Goal: Task Accomplishment & Management: Use online tool/utility

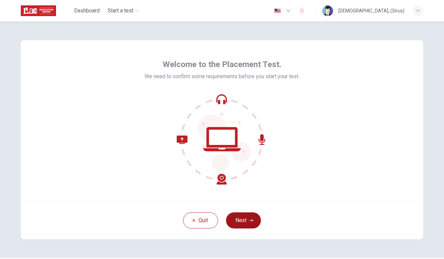
click at [243, 217] on button "Next" at bounding box center [243, 220] width 35 height 16
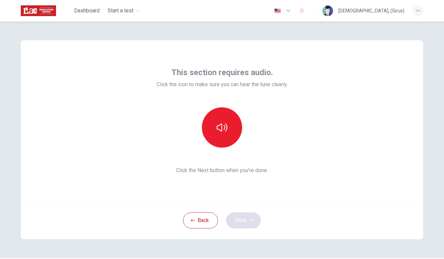
click at [243, 217] on div "Back Next" at bounding box center [222, 220] width 402 height 38
click at [213, 128] on button "button" at bounding box center [222, 127] width 40 height 40
click at [242, 217] on button "Next" at bounding box center [243, 220] width 35 height 16
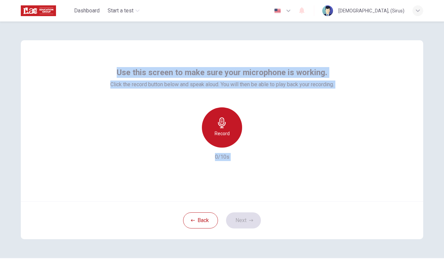
click at [226, 124] on icon "button" at bounding box center [222, 122] width 11 height 11
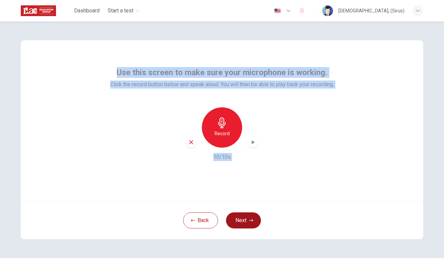
click at [245, 218] on button "Next" at bounding box center [243, 220] width 35 height 16
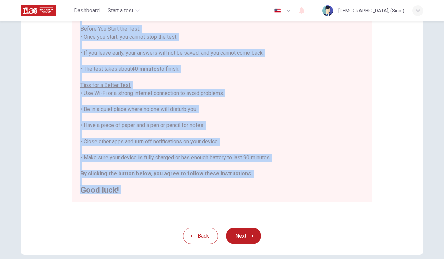
scroll to position [79, 0]
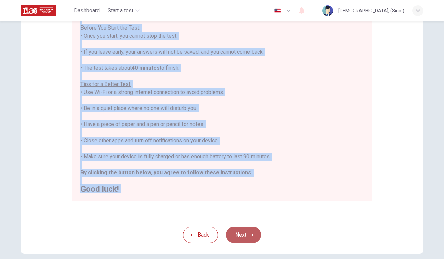
click at [246, 233] on button "Next" at bounding box center [243, 235] width 35 height 16
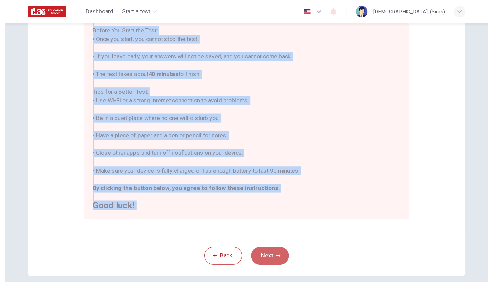
scroll to position [20, 0]
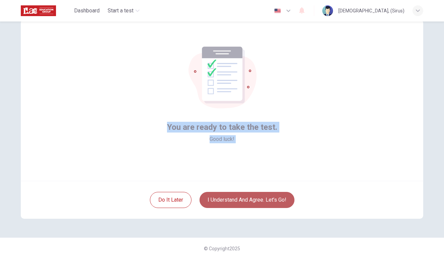
click at [244, 200] on button "I understand and agree. Let’s go!" at bounding box center [246, 200] width 95 height 16
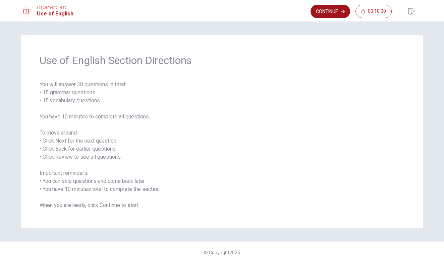
click at [327, 8] on button "Continue" at bounding box center [330, 11] width 40 height 13
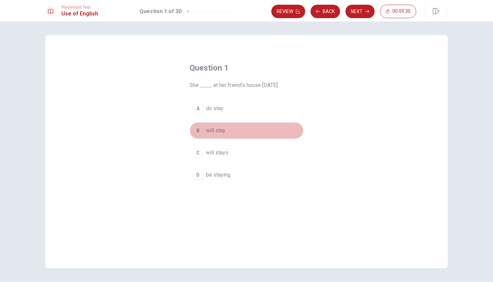
click at [196, 129] on div "B" at bounding box center [197, 130] width 11 height 11
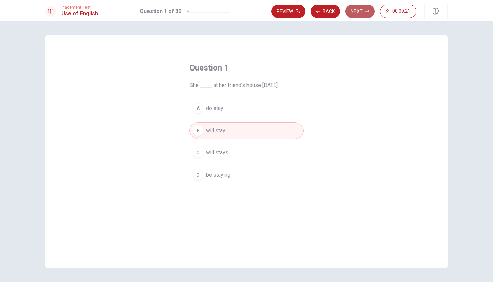
click at [357, 8] on button "Next" at bounding box center [359, 11] width 29 height 13
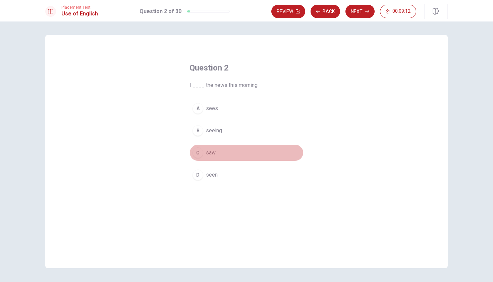
click at [194, 152] on div "C" at bounding box center [197, 152] width 11 height 11
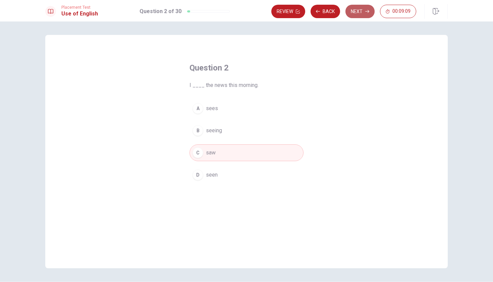
click at [358, 9] on button "Next" at bounding box center [359, 11] width 29 height 13
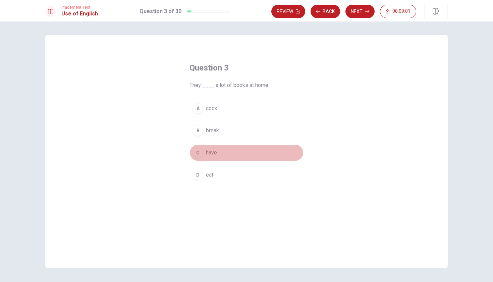
click at [197, 151] on div "C" at bounding box center [197, 152] width 11 height 11
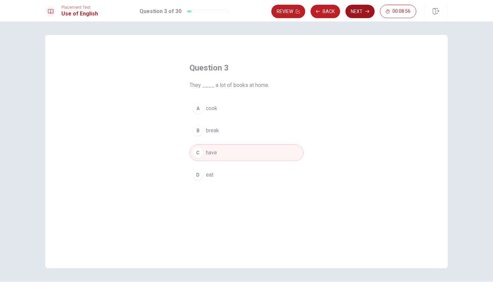
click at [358, 8] on button "Next" at bounding box center [359, 11] width 29 height 13
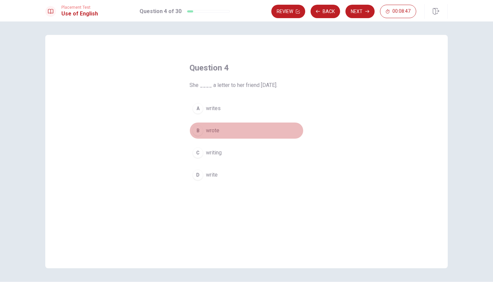
click at [199, 129] on div "B" at bounding box center [197, 130] width 11 height 11
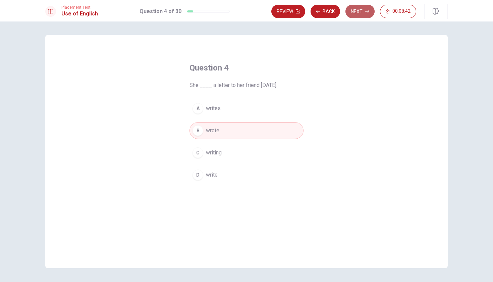
click at [358, 12] on button "Next" at bounding box center [359, 11] width 29 height 13
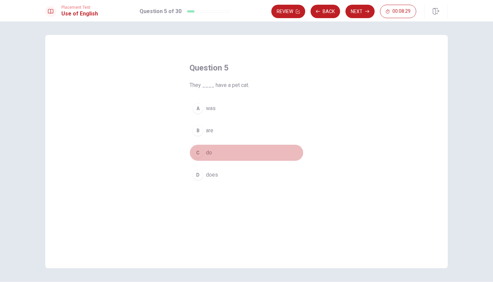
click at [197, 153] on div "C" at bounding box center [197, 152] width 11 height 11
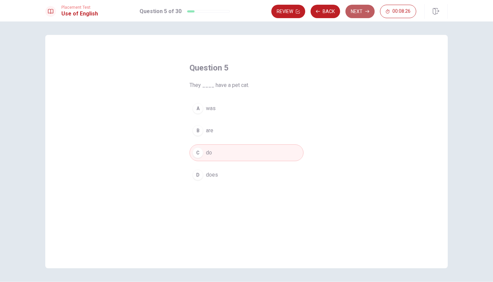
click at [361, 8] on button "Next" at bounding box center [359, 11] width 29 height 13
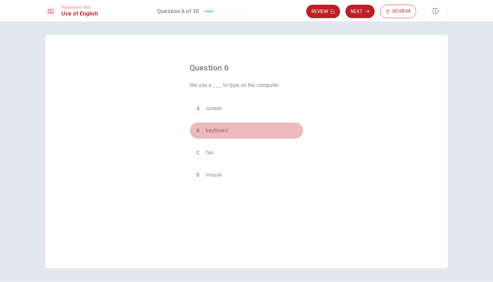
click at [197, 131] on div "B" at bounding box center [197, 130] width 11 height 11
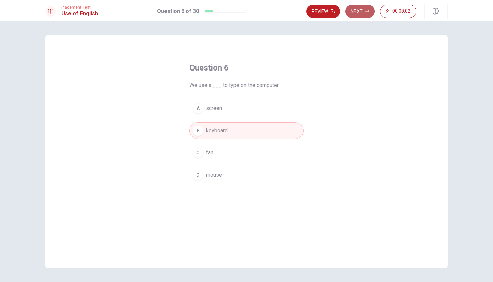
click at [353, 13] on button "Next" at bounding box center [359, 11] width 29 height 13
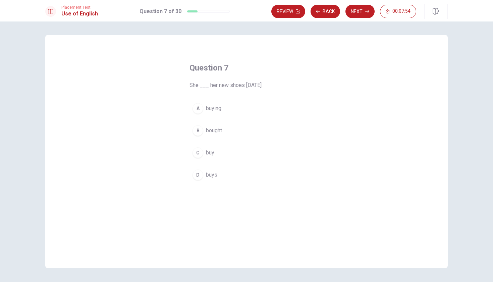
click at [199, 127] on div "B" at bounding box center [197, 130] width 11 height 11
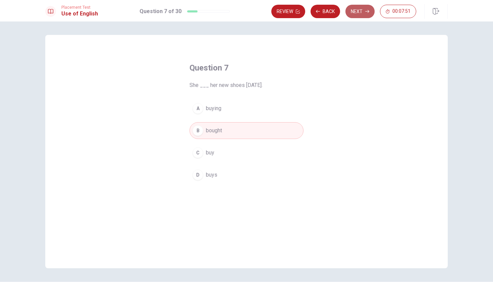
click at [356, 12] on button "Next" at bounding box center [359, 11] width 29 height 13
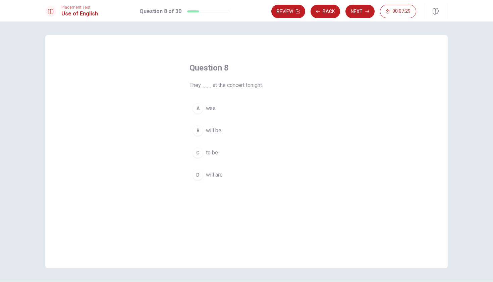
click at [197, 132] on div "B" at bounding box center [197, 130] width 11 height 11
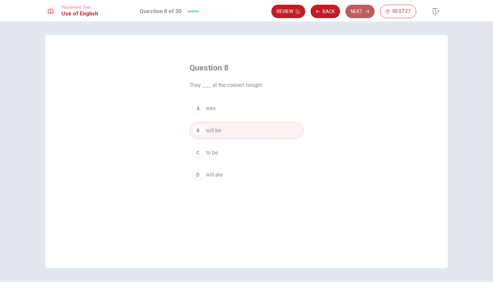
click at [359, 12] on button "Next" at bounding box center [359, 11] width 29 height 13
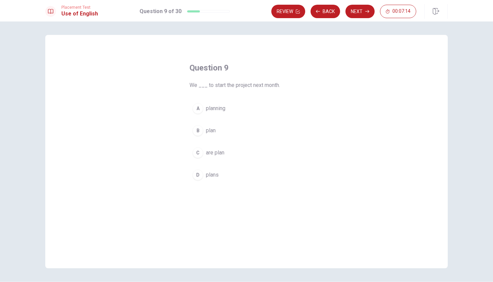
click at [200, 129] on div "B" at bounding box center [197, 130] width 11 height 11
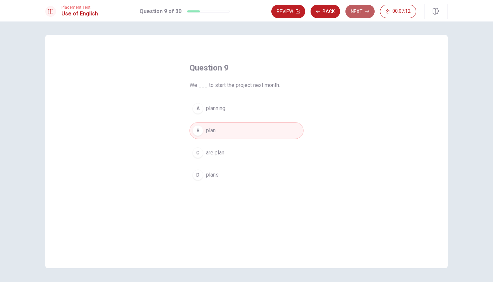
click at [363, 9] on button "Next" at bounding box center [359, 11] width 29 height 13
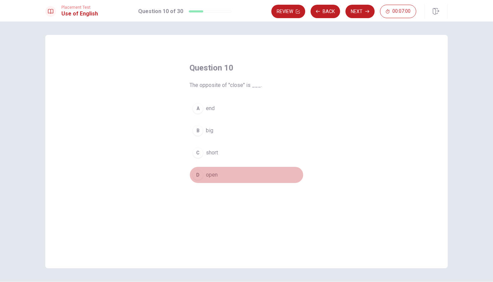
drag, startPoint x: 200, startPoint y: 170, endPoint x: 196, endPoint y: 175, distance: 6.4
click at [196, 175] on div "D" at bounding box center [197, 174] width 11 height 11
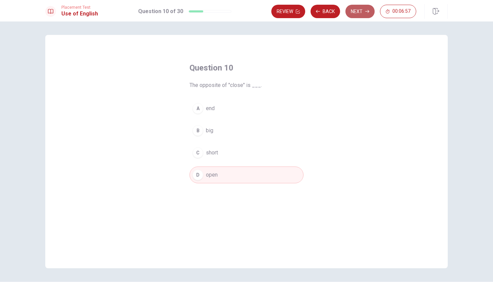
click at [364, 12] on button "Next" at bounding box center [359, 11] width 29 height 13
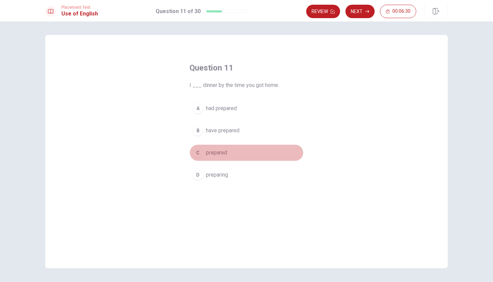
click at [197, 151] on div "C" at bounding box center [197, 152] width 11 height 11
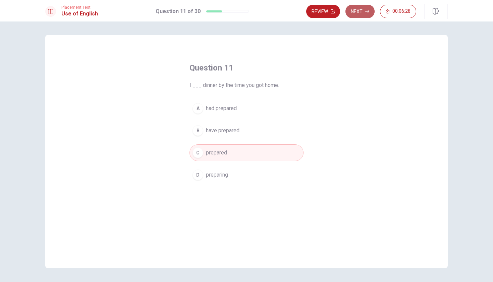
click at [354, 7] on button "Next" at bounding box center [359, 11] width 29 height 13
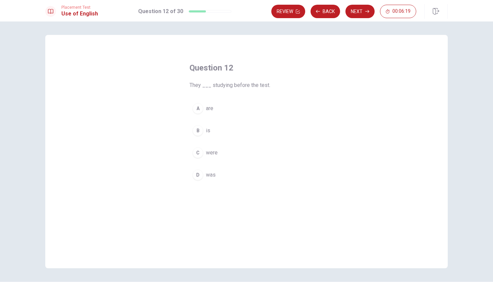
click at [194, 151] on div "C" at bounding box center [197, 152] width 11 height 11
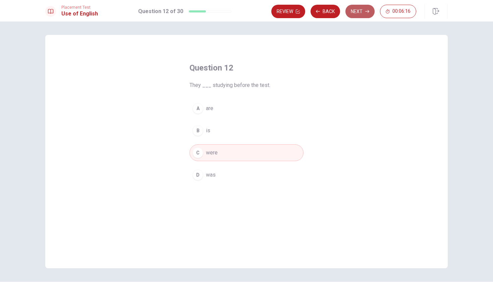
click at [359, 10] on button "Next" at bounding box center [359, 11] width 29 height 13
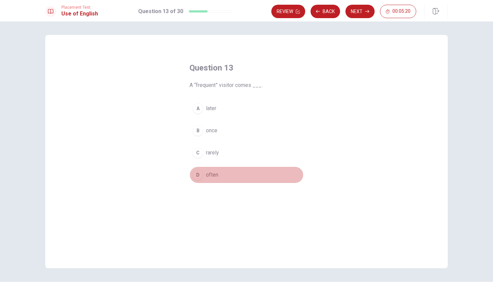
click at [196, 175] on div "D" at bounding box center [197, 174] width 11 height 11
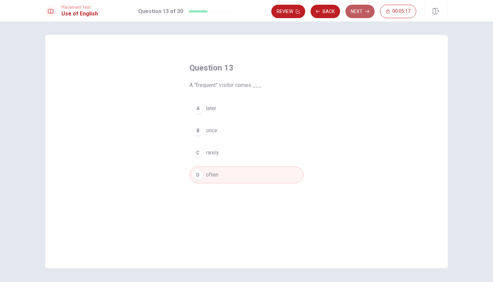
click at [361, 7] on button "Next" at bounding box center [359, 11] width 29 height 13
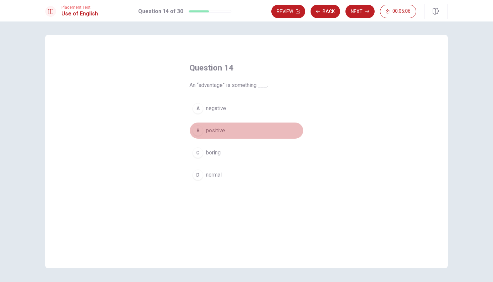
click at [195, 131] on div "B" at bounding box center [197, 130] width 11 height 11
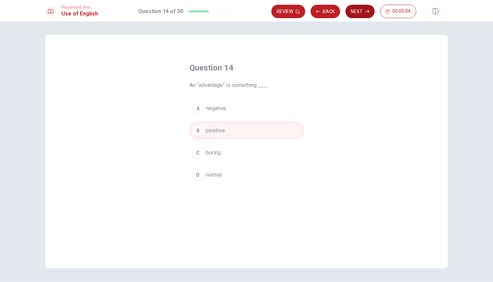
click at [354, 8] on button "Next" at bounding box center [359, 11] width 29 height 13
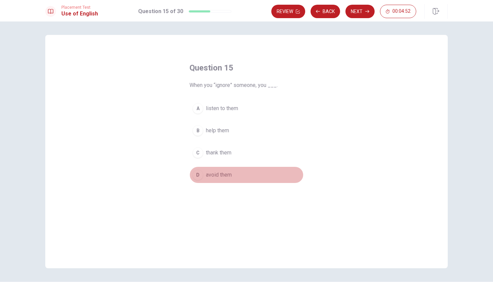
click at [199, 175] on div "D" at bounding box center [197, 174] width 11 height 11
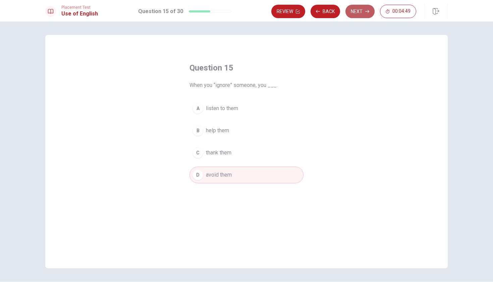
click at [357, 11] on button "Next" at bounding box center [359, 11] width 29 height 13
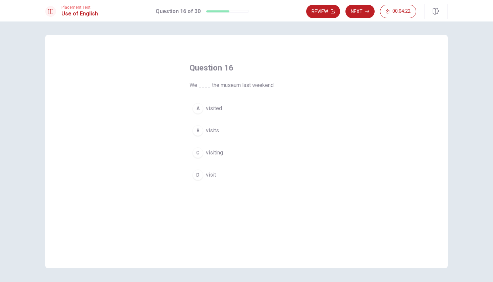
click at [197, 173] on div "D" at bounding box center [197, 174] width 11 height 11
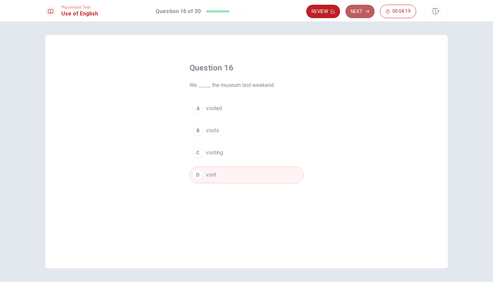
click at [354, 11] on button "Next" at bounding box center [359, 11] width 29 height 13
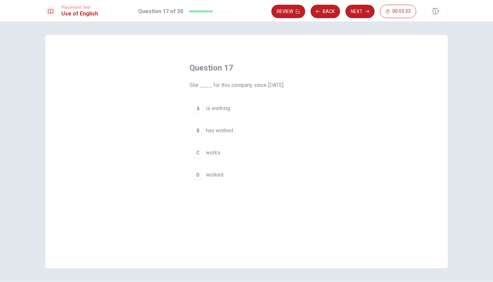
click at [197, 107] on div "A" at bounding box center [197, 108] width 11 height 11
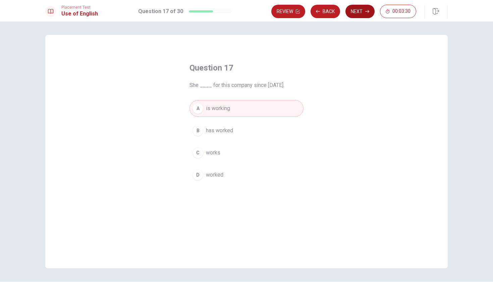
click at [353, 7] on button "Next" at bounding box center [359, 11] width 29 height 13
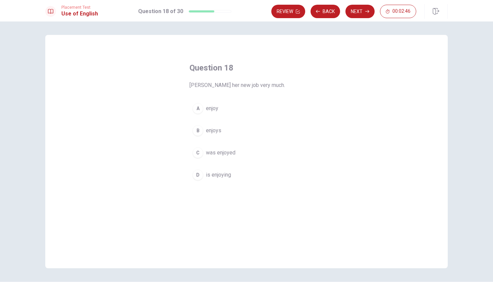
click at [198, 131] on div "B" at bounding box center [197, 130] width 11 height 11
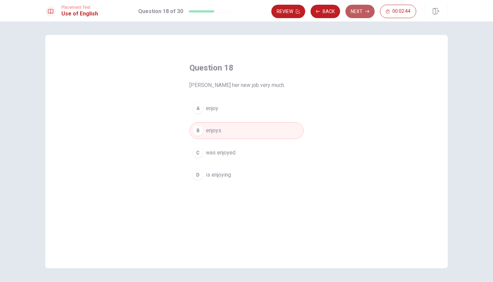
click at [357, 10] on button "Next" at bounding box center [359, 11] width 29 height 13
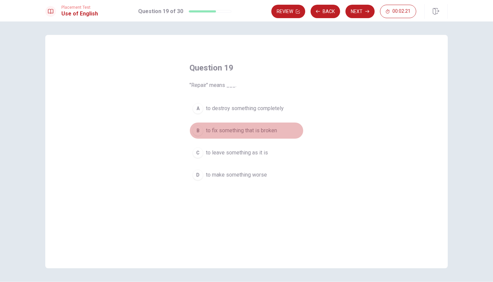
click at [203, 127] on button "B to fix something that is broken" at bounding box center [246, 130] width 114 height 17
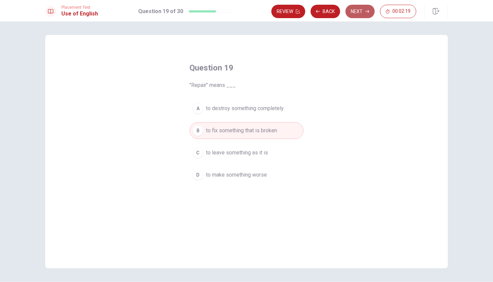
click at [355, 9] on button "Next" at bounding box center [359, 11] width 29 height 13
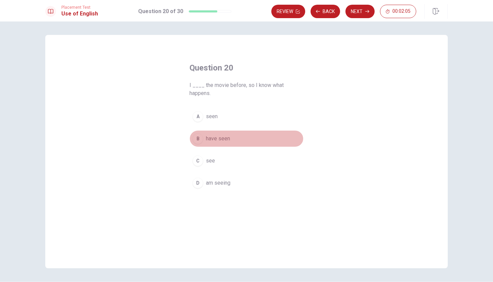
click at [196, 138] on div "B" at bounding box center [197, 138] width 11 height 11
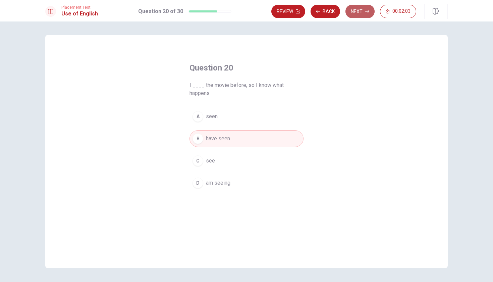
click at [357, 8] on button "Next" at bounding box center [359, 11] width 29 height 13
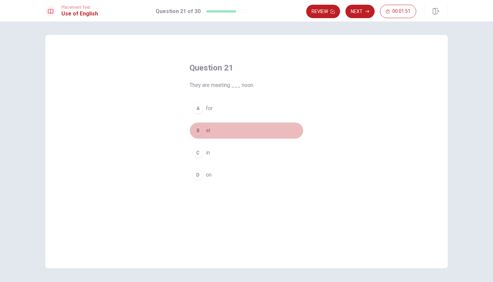
click at [199, 129] on div "B" at bounding box center [197, 130] width 11 height 11
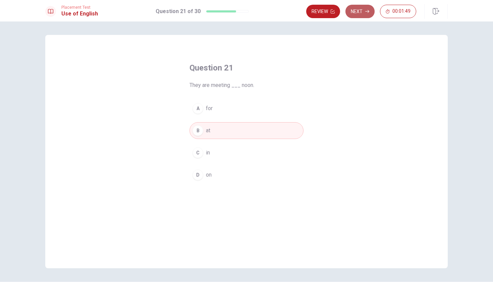
click at [363, 9] on button "Next" at bounding box center [359, 11] width 29 height 13
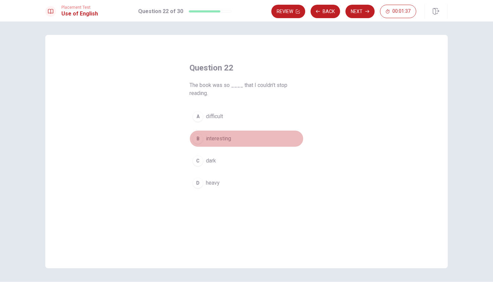
click at [199, 137] on div "B" at bounding box center [197, 138] width 11 height 11
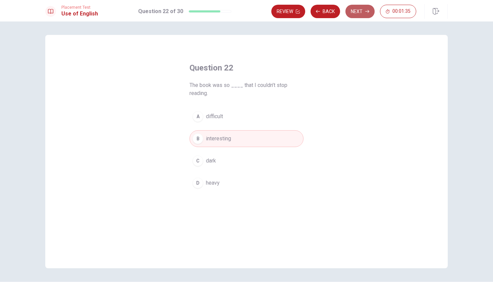
click at [362, 10] on button "Next" at bounding box center [359, 11] width 29 height 13
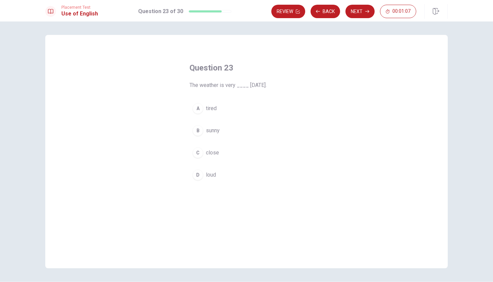
click at [198, 174] on div "D" at bounding box center [197, 174] width 11 height 11
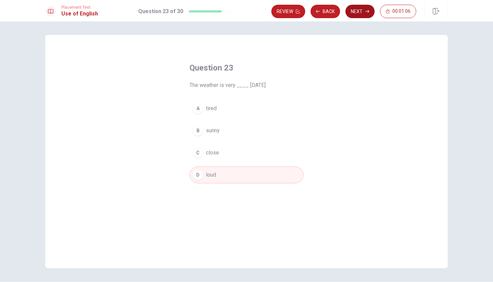
click at [357, 14] on button "Next" at bounding box center [359, 11] width 29 height 13
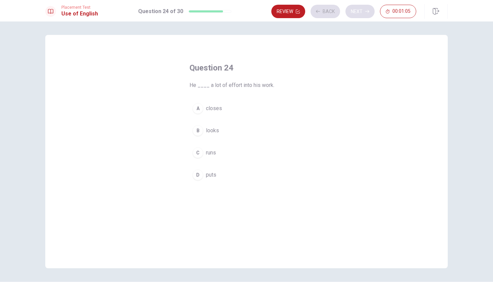
click at [357, 14] on div "Review Back Next 00:01:05" at bounding box center [343, 11] width 145 height 13
click at [199, 172] on div "D" at bounding box center [197, 174] width 11 height 11
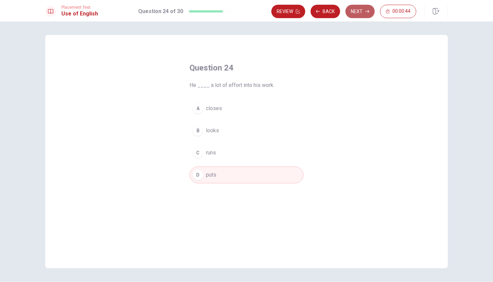
click at [354, 9] on button "Next" at bounding box center [359, 11] width 29 height 13
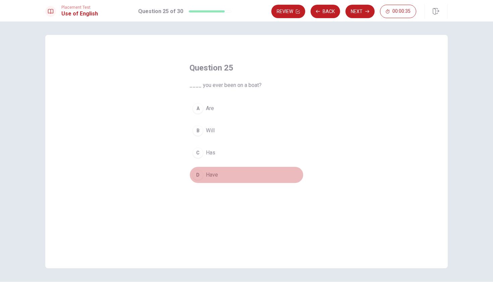
click at [198, 174] on div "D" at bounding box center [197, 174] width 11 height 11
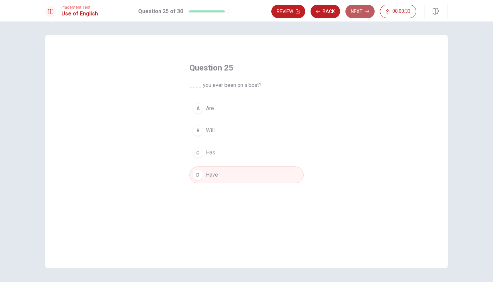
click at [364, 12] on button "Next" at bounding box center [359, 11] width 29 height 13
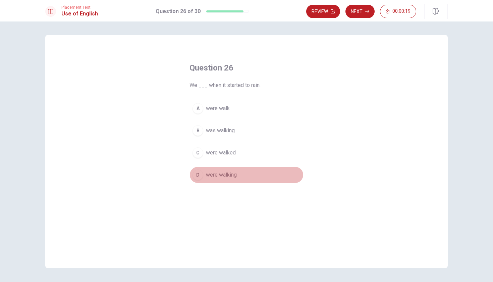
click at [197, 175] on div "D" at bounding box center [197, 174] width 11 height 11
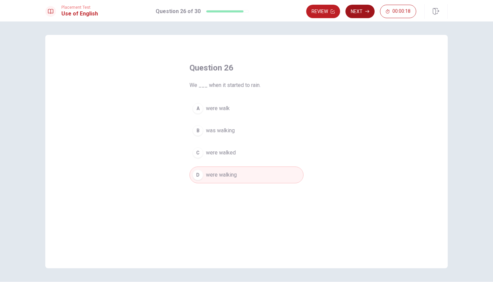
click at [365, 12] on icon "button" at bounding box center [367, 11] width 4 height 4
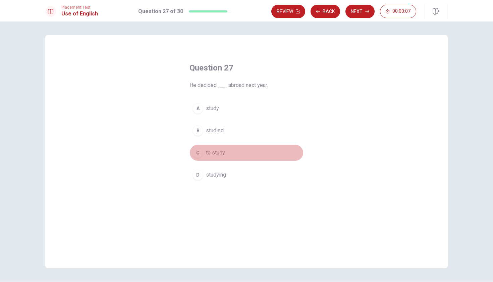
click at [197, 151] on div "C" at bounding box center [197, 152] width 11 height 11
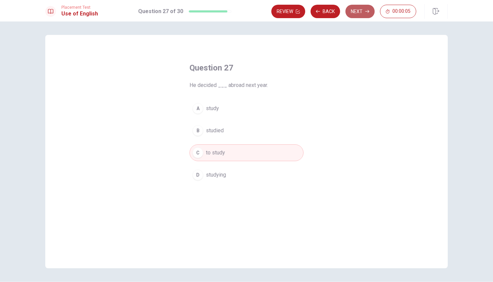
click at [351, 11] on button "Next" at bounding box center [359, 11] width 29 height 13
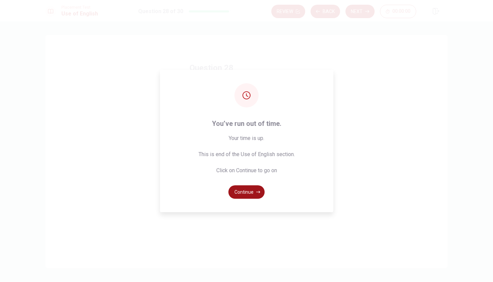
click at [241, 192] on button "Continue" at bounding box center [246, 191] width 36 height 13
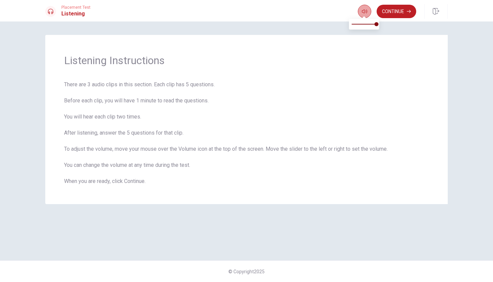
click at [365, 11] on icon "button" at bounding box center [364, 11] width 5 height 5
type input "1"
drag, startPoint x: 376, startPoint y: 25, endPoint x: 392, endPoint y: 25, distance: 16.4
click at [392, 25] on body "This site uses cookies, as explained in our Privacy Policy . If you agree to th…" at bounding box center [246, 141] width 493 height 282
click at [395, 9] on button "Continue" at bounding box center [396, 11] width 40 height 13
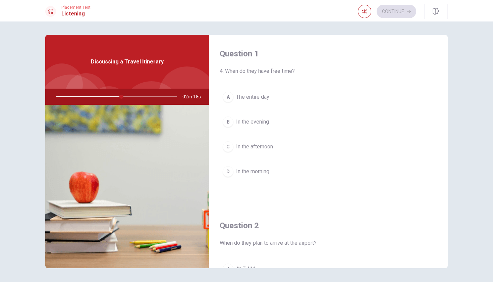
click at [228, 123] on div "B" at bounding box center [228, 121] width 11 height 11
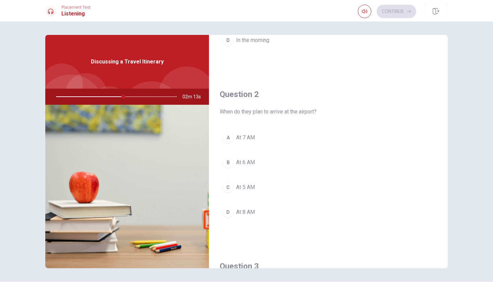
scroll to position [133, 0]
click at [228, 158] on div "B" at bounding box center [228, 160] width 11 height 11
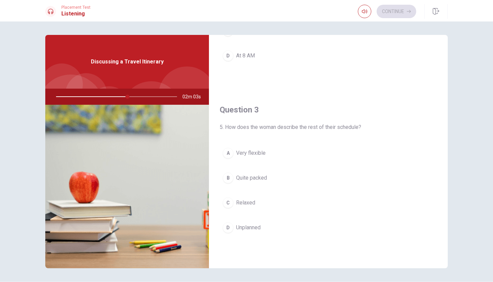
scroll to position [291, 0]
click at [228, 173] on div "B" at bounding box center [228, 174] width 11 height 11
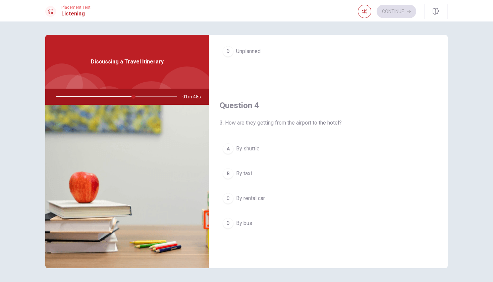
scroll to position [469, 0]
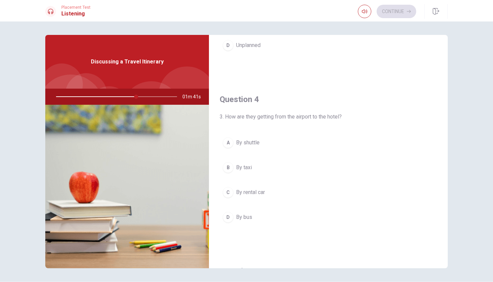
click at [228, 141] on div "A" at bounding box center [228, 142] width 11 height 11
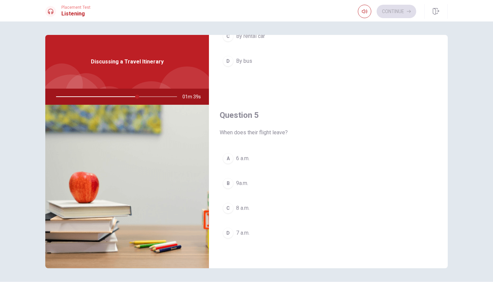
scroll to position [625, 0]
click at [230, 208] on div "C" at bounding box center [228, 207] width 11 height 11
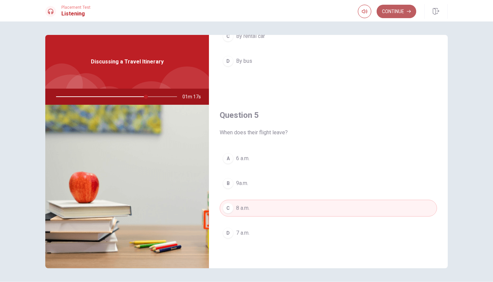
click at [392, 9] on button "Continue" at bounding box center [396, 11] width 40 height 13
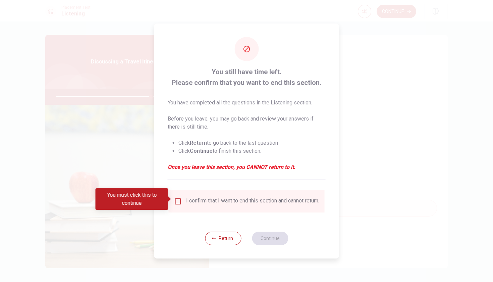
click at [178, 197] on input "You must click this to continue" at bounding box center [178, 201] width 8 height 8
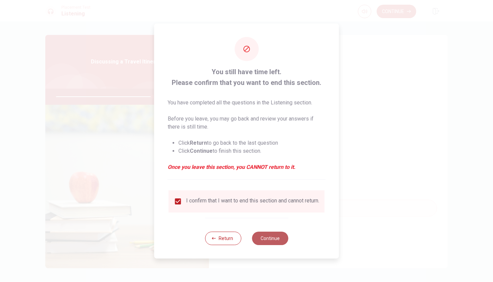
click at [272, 240] on button "Continue" at bounding box center [270, 237] width 36 height 13
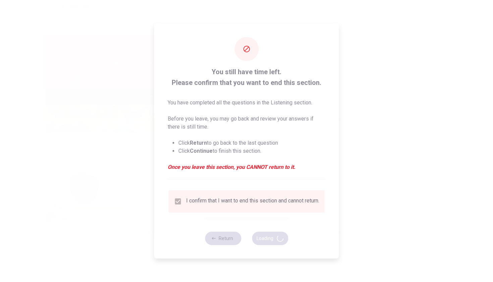
type input "80"
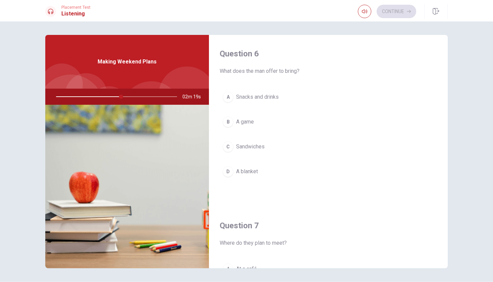
scroll to position [0, 0]
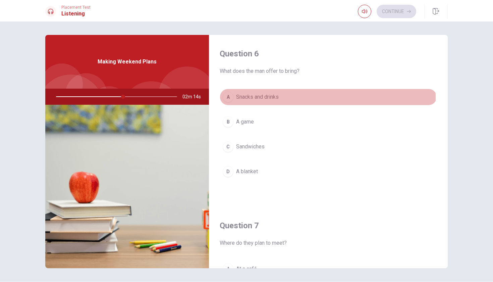
click at [227, 97] on div "A" at bounding box center [228, 97] width 11 height 11
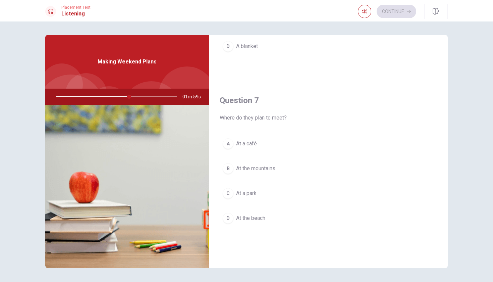
click at [228, 190] on div "C" at bounding box center [228, 193] width 11 height 11
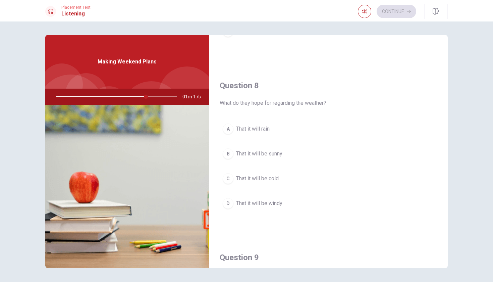
click at [227, 202] on div "D" at bounding box center [228, 203] width 11 height 11
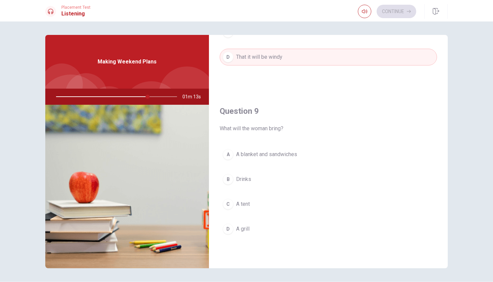
scroll to position [460, 0]
click at [228, 151] on div "A" at bounding box center [228, 152] width 11 height 11
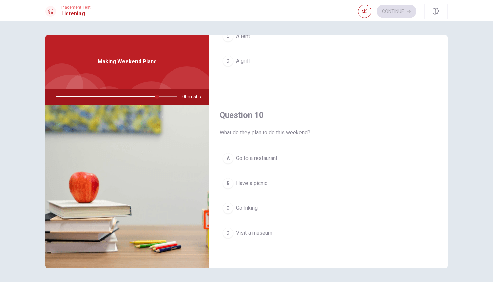
scroll to position [625, 0]
click at [228, 182] on div "B" at bounding box center [228, 183] width 11 height 11
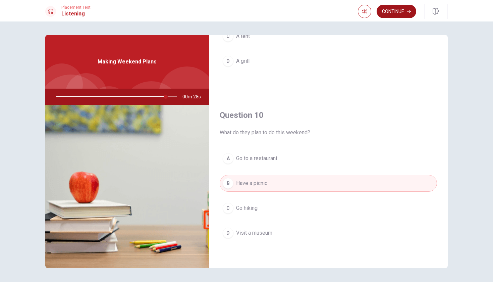
click at [387, 16] on button "Continue" at bounding box center [396, 11] width 40 height 13
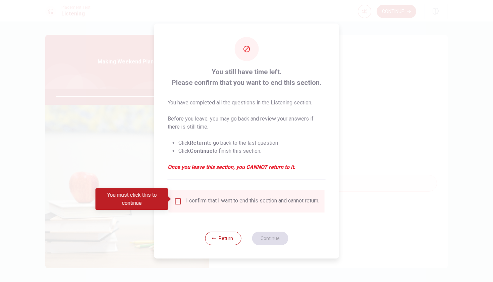
click at [178, 197] on input "You must click this to continue" at bounding box center [178, 201] width 8 height 8
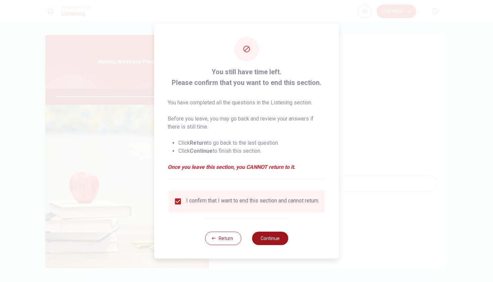
click at [265, 239] on button "Continue" at bounding box center [270, 237] width 36 height 13
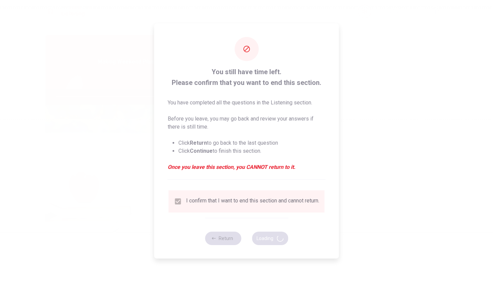
type input "94"
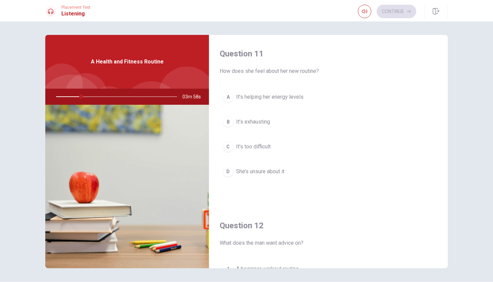
scroll to position [0, 0]
click at [228, 97] on div "A" at bounding box center [228, 97] width 11 height 11
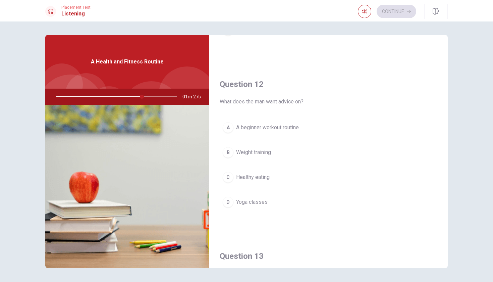
scroll to position [142, 0]
click at [228, 127] on div "A" at bounding box center [228, 126] width 11 height 11
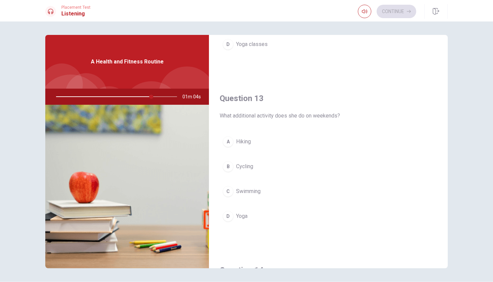
scroll to position [303, 0]
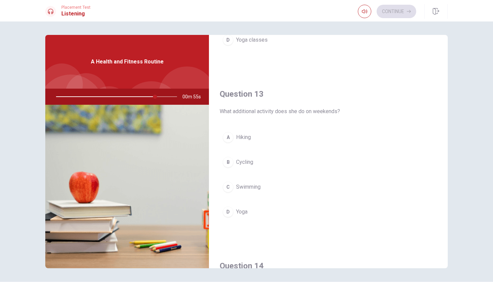
click at [229, 209] on div "D" at bounding box center [228, 211] width 11 height 11
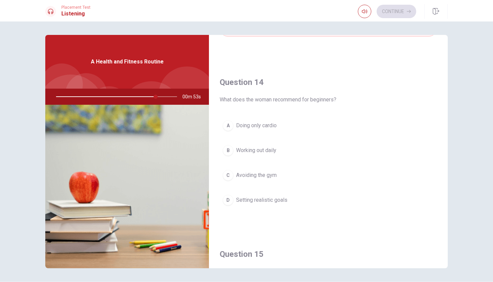
scroll to position [492, 0]
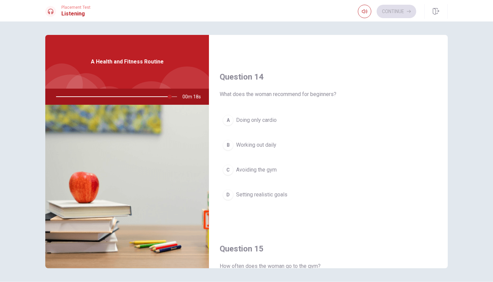
click at [227, 145] on div "B" at bounding box center [228, 144] width 11 height 11
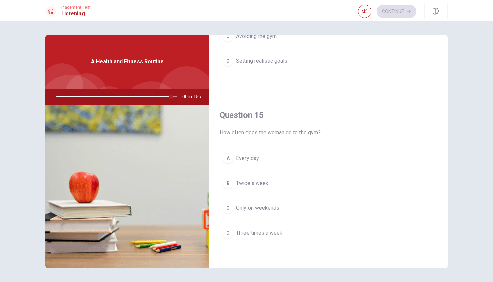
scroll to position [625, 0]
click at [228, 232] on div "D" at bounding box center [228, 232] width 11 height 11
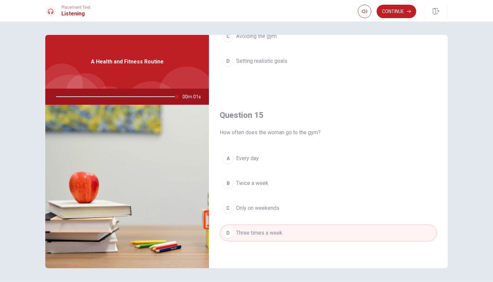
type input "0"
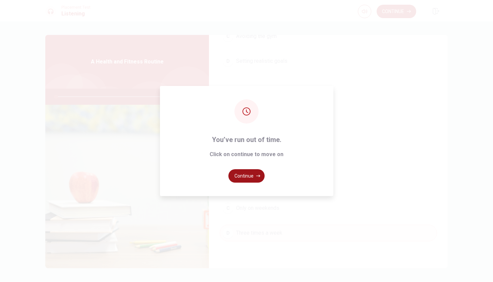
click at [248, 177] on button "Continue" at bounding box center [246, 175] width 36 height 13
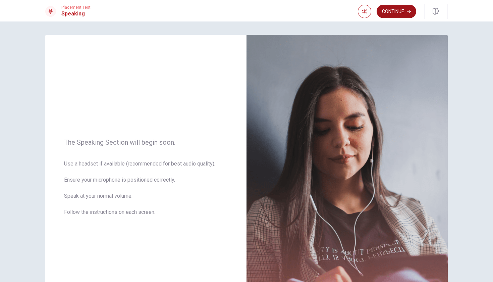
click at [396, 13] on button "Continue" at bounding box center [396, 11] width 40 height 13
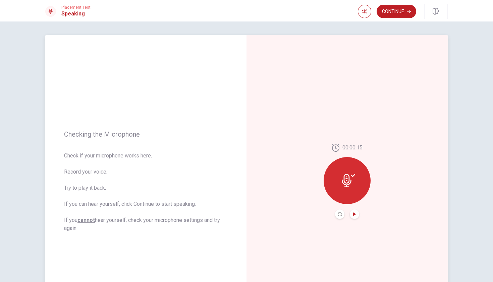
click at [355, 212] on icon "Play Audio" at bounding box center [354, 214] width 4 height 4
click at [355, 213] on icon "Play Audio" at bounding box center [354, 214] width 4 height 4
click at [338, 212] on button "Record Again" at bounding box center [339, 213] width 9 height 9
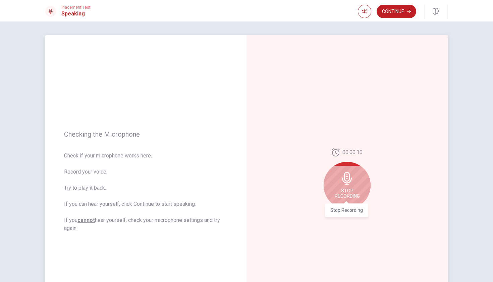
click at [347, 194] on span "Stop Recording" at bounding box center [347, 193] width 25 height 11
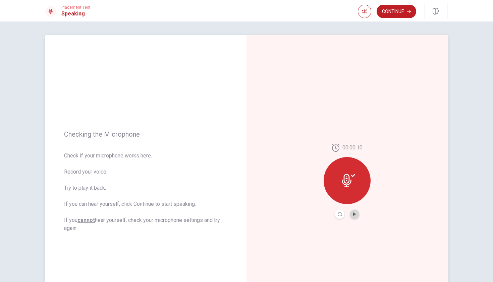
click at [354, 217] on button "Play Audio" at bounding box center [354, 213] width 9 height 9
click at [352, 179] on icon at bounding box center [348, 180] width 13 height 13
click at [335, 212] on button "Record Again" at bounding box center [339, 213] width 9 height 9
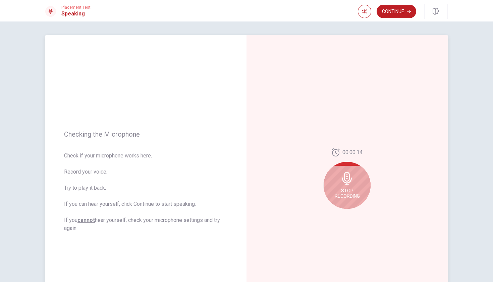
click at [353, 186] on div "Stop Recording" at bounding box center [347, 185] width 47 height 47
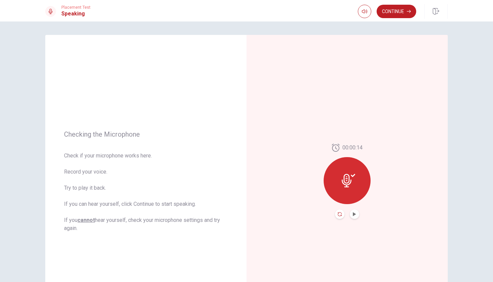
click at [338, 214] on icon "Record Again" at bounding box center [340, 214] width 4 height 4
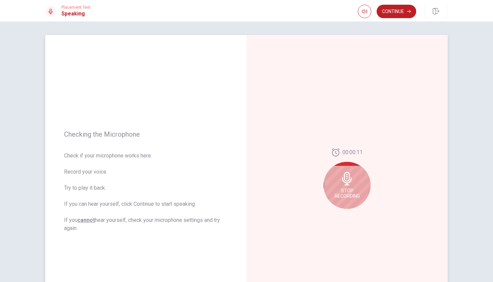
click at [350, 188] on span "Stop Recording" at bounding box center [347, 193] width 25 height 11
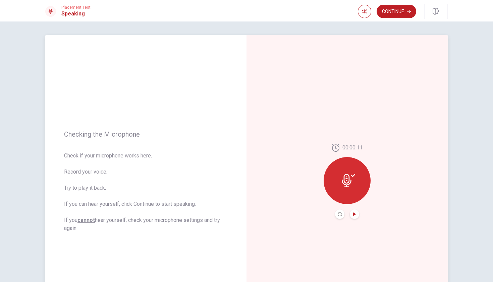
click at [354, 214] on icon "Play Audio" at bounding box center [354, 214] width 3 height 4
click at [338, 215] on icon "Record Again" at bounding box center [340, 214] width 4 height 4
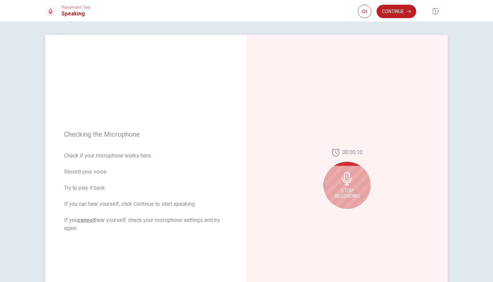
click at [361, 181] on div "Stop Recording" at bounding box center [347, 185] width 47 height 47
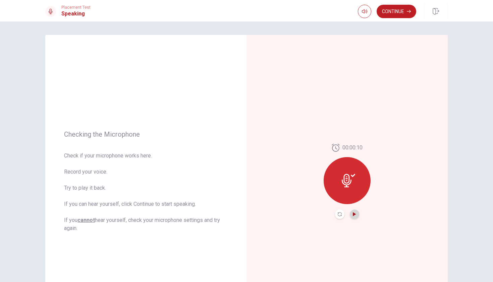
click at [353, 214] on icon "Play Audio" at bounding box center [354, 214] width 3 height 4
click at [393, 9] on button "Continue" at bounding box center [396, 11] width 40 height 13
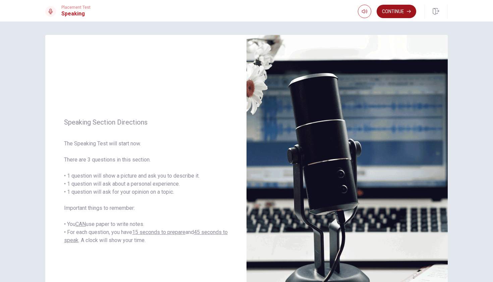
click at [399, 11] on button "Continue" at bounding box center [396, 11] width 40 height 13
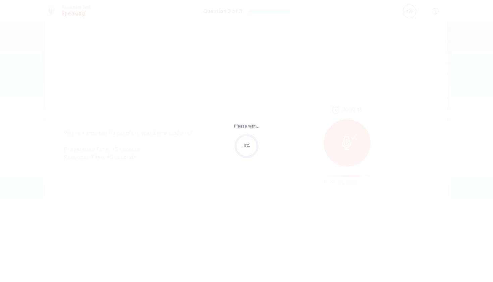
scroll to position [0, 0]
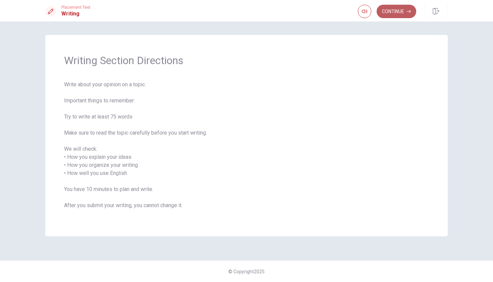
click at [384, 14] on button "Continue" at bounding box center [396, 11] width 40 height 13
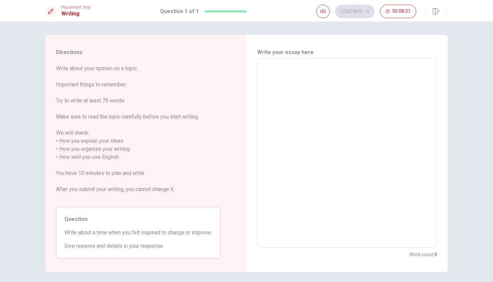
click at [326, 86] on textarea at bounding box center [347, 153] width 170 height 178
type textarea "M"
type textarea "x"
type textarea "My"
type textarea "x"
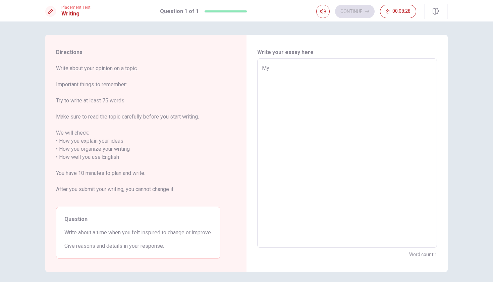
type textarea "My"
type textarea "x"
type textarea "My f"
type textarea "x"
type textarea "My fa"
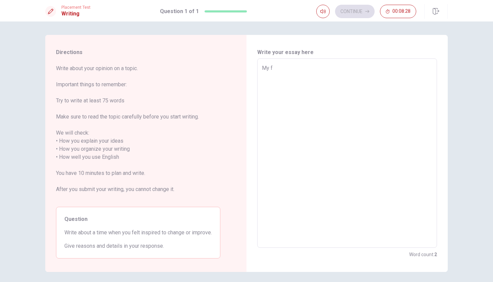
type textarea "x"
type textarea "My fat"
type textarea "x"
type textarea "My fath"
type textarea "x"
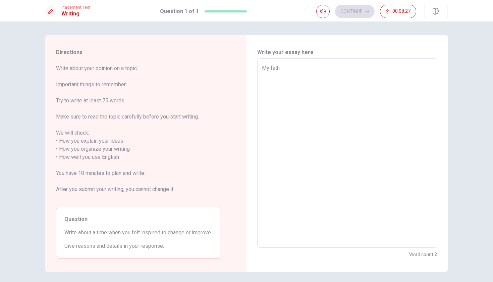
type textarea "My fathe"
type textarea "x"
type textarea "My father"
type textarea "x"
type textarea "My father"
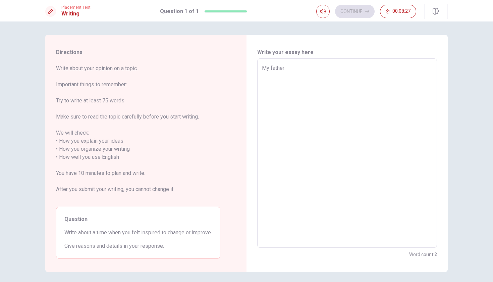
type textarea "x"
type textarea "My father o"
type textarea "x"
type textarea "My father on"
type textarea "x"
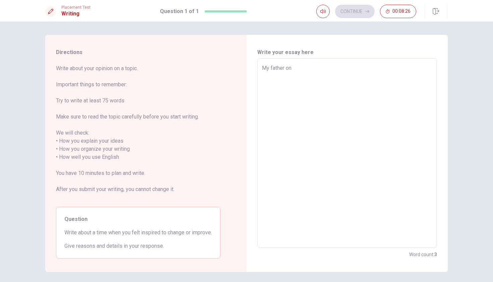
type textarea "My father onc"
type textarea "x"
type textarea "My father once"
type textarea "x"
type textarea "My father once"
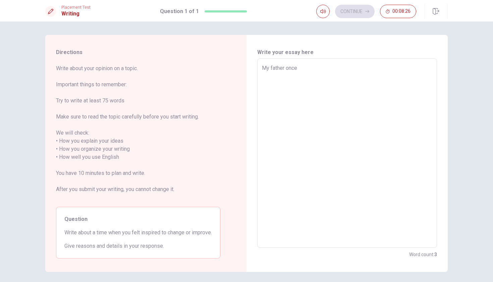
type textarea "x"
type textarea "My father once a"
type textarea "x"
type textarea "My father once ad"
type textarea "x"
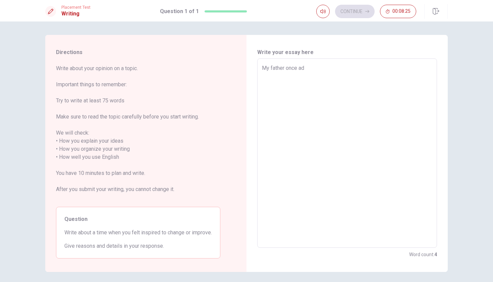
type textarea "My father once adv"
type textarea "x"
type textarea "My father once advi"
type textarea "x"
type textarea "My father once advis"
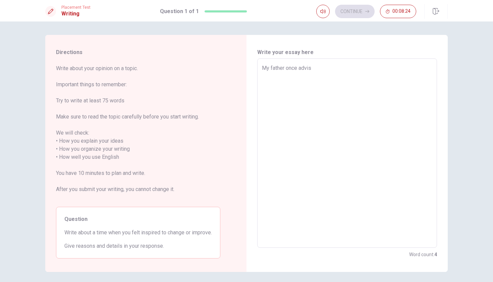
type textarea "x"
type textarea "My father once advise"
type textarea "x"
type textarea "My father once advised"
type textarea "x"
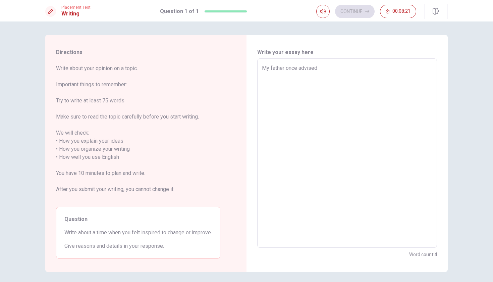
type textarea "My father once advised"
type textarea "x"
type textarea "My father once advised m"
type textarea "x"
type textarea "My father once advised me"
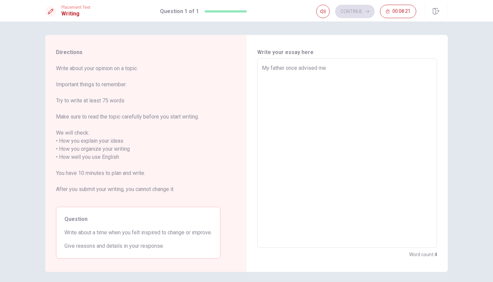
type textarea "x"
type textarea "My father once advised me"
type textarea "x"
type textarea "My father once advised me t"
type textarea "x"
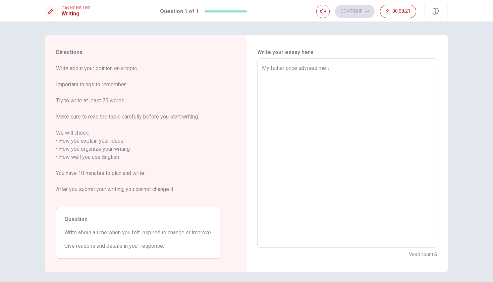
type textarea "My father once advised me to"
type textarea "x"
type textarea "My father once advised me to"
type textarea "x"
type textarea "My father once advised me to b"
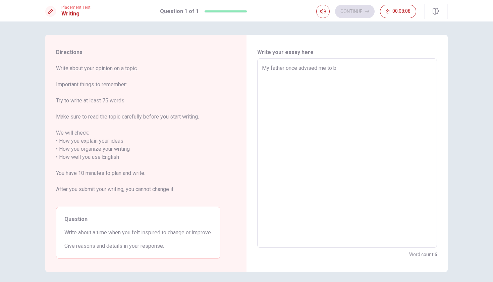
type textarea "x"
type textarea "My father once advised me to be"
type textarea "x"
type textarea "My father once advised me to be"
type textarea "x"
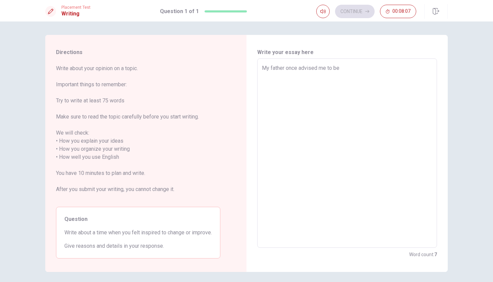
type textarea "My father once advised me to be v"
type textarea "x"
type textarea "My father once advised me to be ve"
type textarea "x"
type textarea "My father once advised me to be ver"
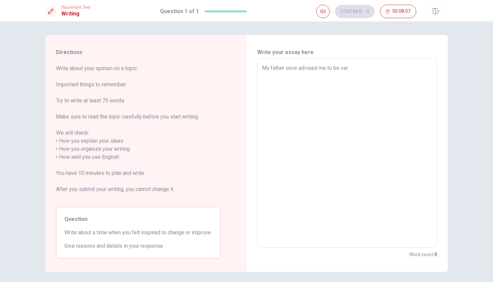
type textarea "x"
type textarea "My father once advised me to be very"
type textarea "x"
type textarea "My father once advised me to be very"
type textarea "x"
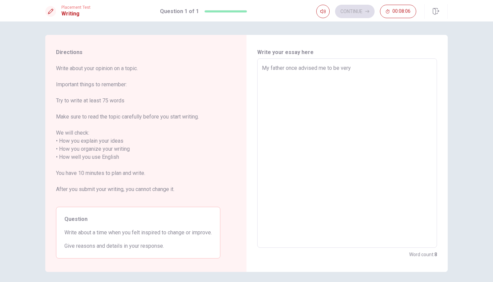
type textarea "My father once advised me to be very c"
type textarea "x"
type textarea "My father once advised me to be very ca"
type textarea "x"
type textarea "My father once advised me to be very car"
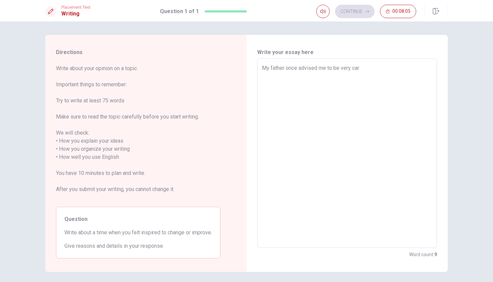
type textarea "x"
type textarea "My father once advised me to be very care"
type textarea "x"
type textarea "My father once advised me to be very caref"
type textarea "x"
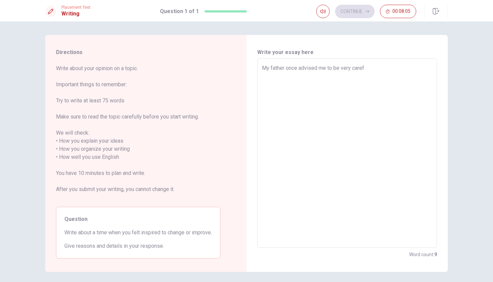
type textarea "My father once advised me to be very carefu"
type textarea "x"
type textarea "My father once advised me to be very careful"
type textarea "x"
type textarea "My father once advised me to be very careful"
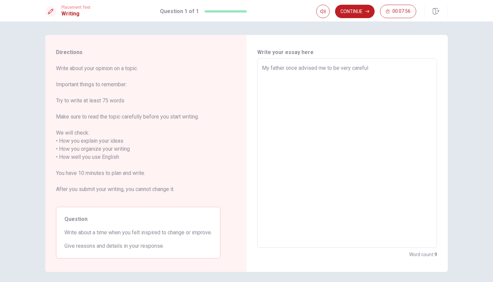
type textarea "x"
type textarea "My father once advised me to be very careful c"
type textarea "x"
type textarea "My father once advised me to be very careful ch"
type textarea "x"
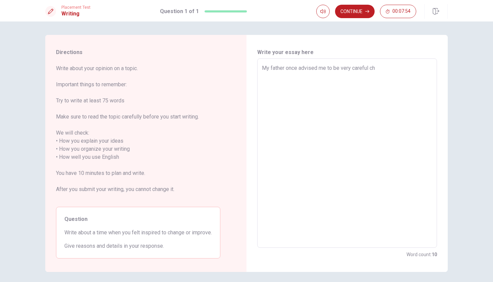
type textarea "My father once advised me to be very careful cho"
type textarea "x"
type textarea "My father once advised me to be very careful choo"
type textarea "x"
type textarea "My father once advised me to be very careful choos"
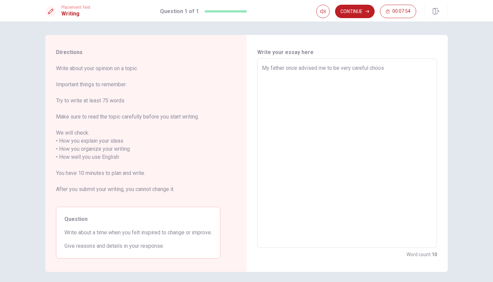
type textarea "x"
type textarea "My father once advised me to be very careful choosi"
type textarea "x"
type textarea "My father once advised me to be very careful choosin"
type textarea "x"
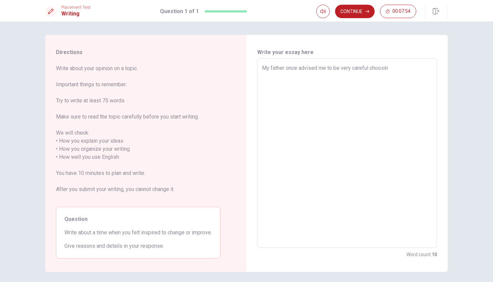
type textarea "My father once advised me to be very careful choosing"
type textarea "x"
type textarea "My father once advised me to be very careful choosing"
type textarea "x"
type textarea "My father once advised me to be very careful choosing n"
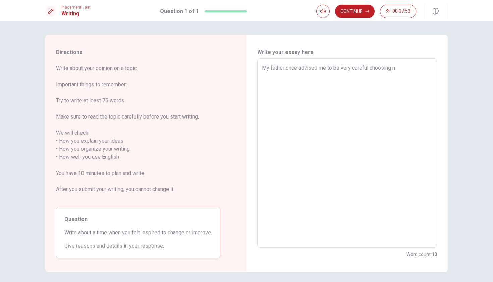
type textarea "x"
type textarea "My father once advised me to be very careful choosing ne"
type textarea "x"
type textarea "My father once advised me to be very careful choosing new"
type textarea "x"
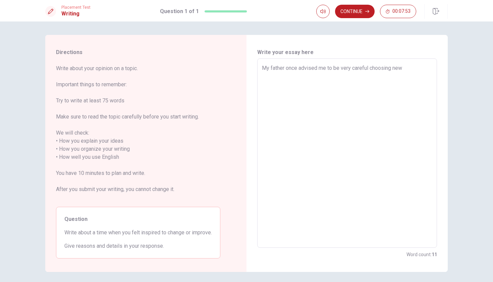
type textarea "My father once advised me to be very careful choosing new"
type textarea "x"
type textarea "My father once advised me to be very careful choosing new f"
type textarea "x"
type textarea "My father once advised me to be very careful choosing new fr"
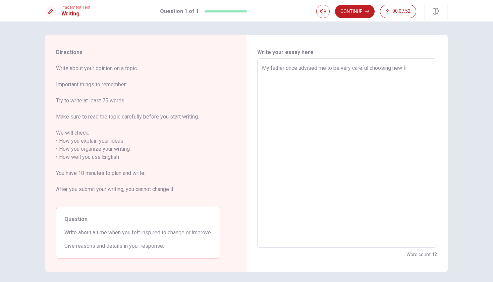
type textarea "x"
type textarea "My father once advised me to be very careful choosing new fri"
type textarea "x"
type textarea "My father once advised me to be very careful choosing new frie"
type textarea "x"
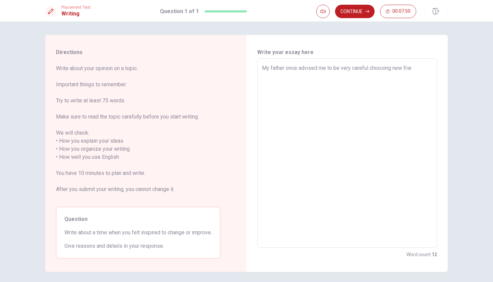
type textarea "My father once advised me to be very careful choosing new frien"
type textarea "x"
type textarea "My father once advised me to be very careful choosing new friend"
type textarea "x"
type textarea "My father once advised me to be very careful choosing new friends"
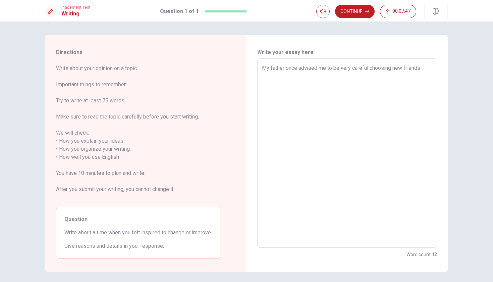
type textarea "x"
type textarea "My father once advised me to be very careful choosing new friends."
type textarea "x"
type textarea "My father once advised me to be very careful choosing new friends."
type textarea "x"
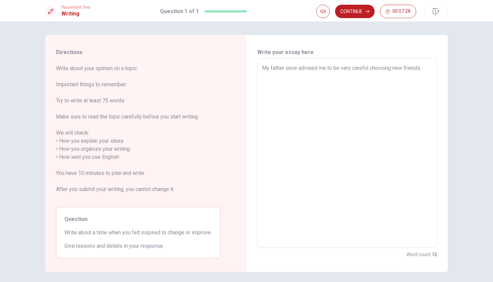
type textarea "My father once advised me to be very careful choosing new friends. A"
type textarea "x"
type textarea "My father once advised me to be very careful choosing new friends. Af"
type textarea "x"
type textarea "My father once advised me to be very careful choosing new friends. Aft"
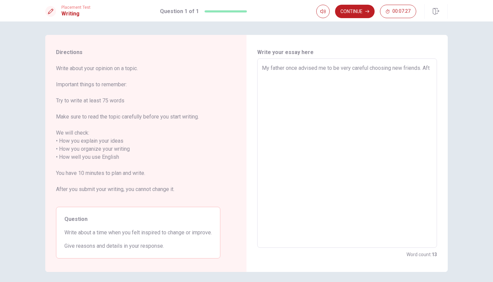
type textarea "x"
type textarea "My father once advised me to be very careful choosing new friends. Afte"
type textarea "x"
type textarea "My father once advised me to be very careful choosing new friends. After"
type textarea "x"
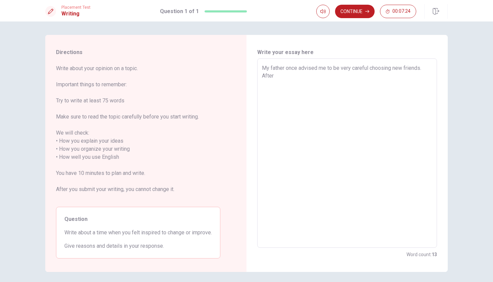
type textarea "My father once advised me to be very careful choosing new friends. After"
type textarea "x"
type textarea "My father once advised me to be very careful choosing new friends. After m"
type textarea "x"
type textarea "My father once advised me to be very careful choosing new friends. After ma"
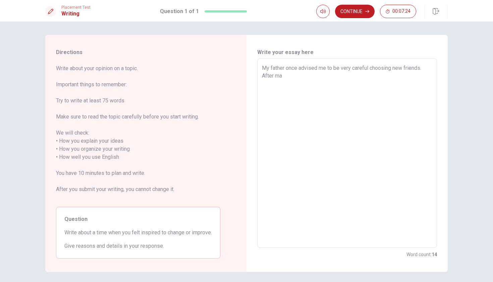
type textarea "x"
type textarea "My father once advised me to be very careful choosing new friends. After man"
type textarea "x"
type textarea "My father once advised me to be very careful choosing new friends. After many"
type textarea "x"
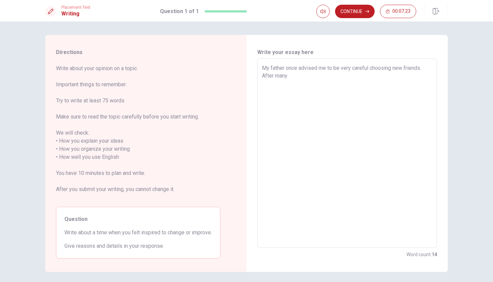
type textarea "My father once advised me to be very careful choosing new friends. After many"
type textarea "x"
type textarea "My father once advised me to be very careful choosing new friends. After many y"
type textarea "x"
type textarea "My father once advised me to be very careful choosing new friends. After many ye"
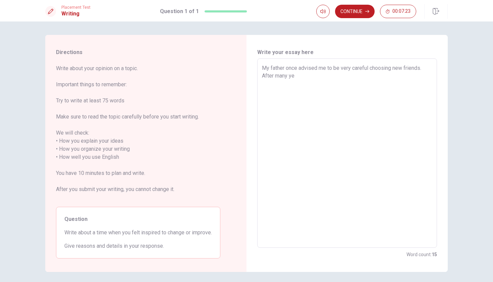
type textarea "x"
type textarea "My father once advised me to be very careful choosing new friends. After many y…"
type textarea "x"
type textarea "My father once advised me to be very careful choosing new friends. After many y…"
type textarea "x"
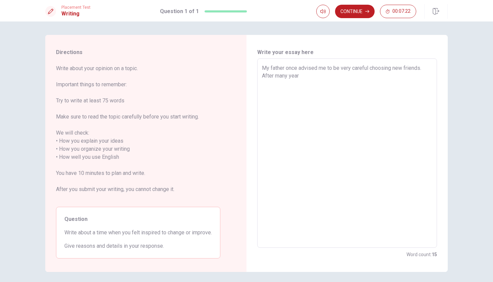
type textarea "My father once advised me to be very careful choosing new friends. After many y…"
type textarea "x"
type textarea "My father once advised me to be very careful choosing new friends. After many y…"
type textarea "x"
type textarea "My father once advised me to be very careful choosing new friends. After many y…"
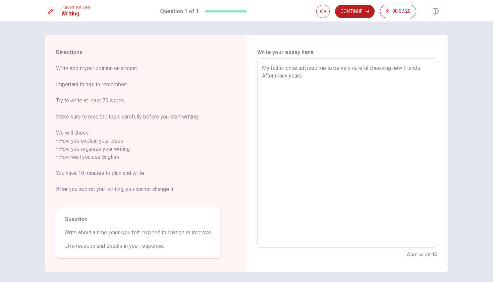
type textarea "x"
type textarea "My father once advised me to be very careful choosing new friends. After many y…"
type textarea "x"
type textarea "My father once advised me to be very careful choosing new friends. After many y…"
type textarea "x"
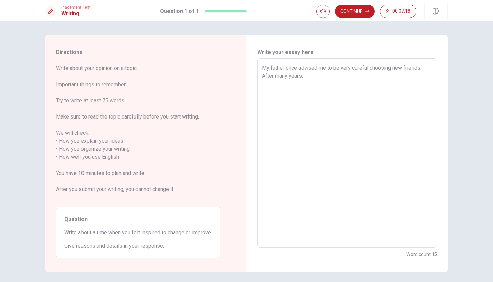
type textarea "My father once advised me to be very careful choosing new friends. After many y…"
type textarea "x"
type textarea "My father once advised me to be very careful choosing new friends. After many y…"
type textarea "x"
type textarea "My father once advised me to be very careful choosing new friends. After many y…"
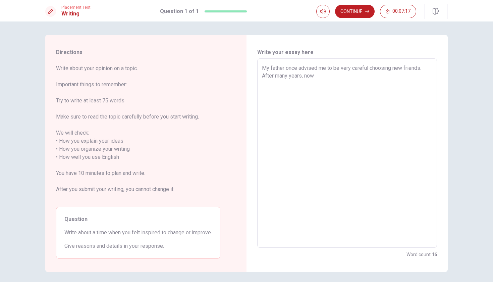
type textarea "x"
type textarea "My father once advised me to be very careful choosing new friends. After many y…"
type textarea "x"
type textarea "My father once advised me to be very careful choosing new friends. After many y…"
type textarea "x"
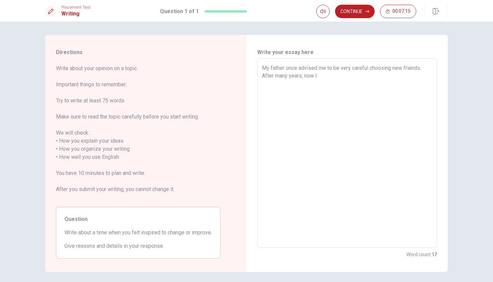
type textarea "My father once advised me to be very careful choosing new friends. After many y…"
type textarea "x"
type textarea "My father once advised me to be very careful choosing new friends. After many y…"
type textarea "x"
type textarea "My father once advised me to be very careful choosing new friends. After many y…"
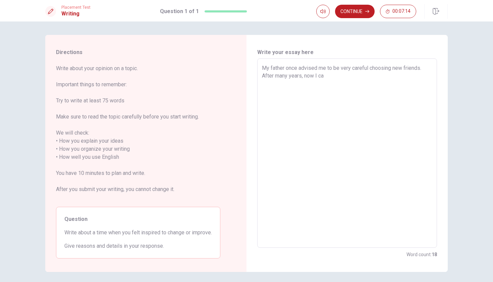
type textarea "x"
type textarea "My father once advised me to be very careful choosing new friends. After many y…"
type textarea "x"
type textarea "My father once advised me to be very careful choosing new friends. After many y…"
type textarea "x"
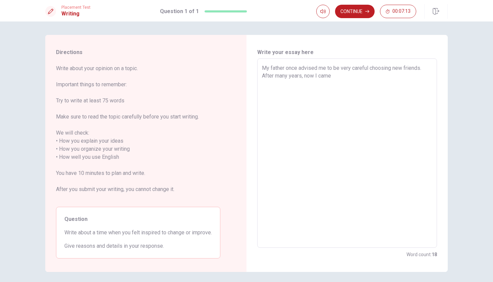
type textarea "My father once advised me to be very careful choosing new friends. After many y…"
type textarea "x"
click at [415, 76] on textarea "My father once advised me to be very careful choosing new friends. After many y…" at bounding box center [347, 153] width 170 height 178
click at [279, 86] on textarea "My father once advised me to be very careful choosing new friends. After many y…" at bounding box center [347, 153] width 170 height 178
